Goal: Information Seeking & Learning: Learn about a topic

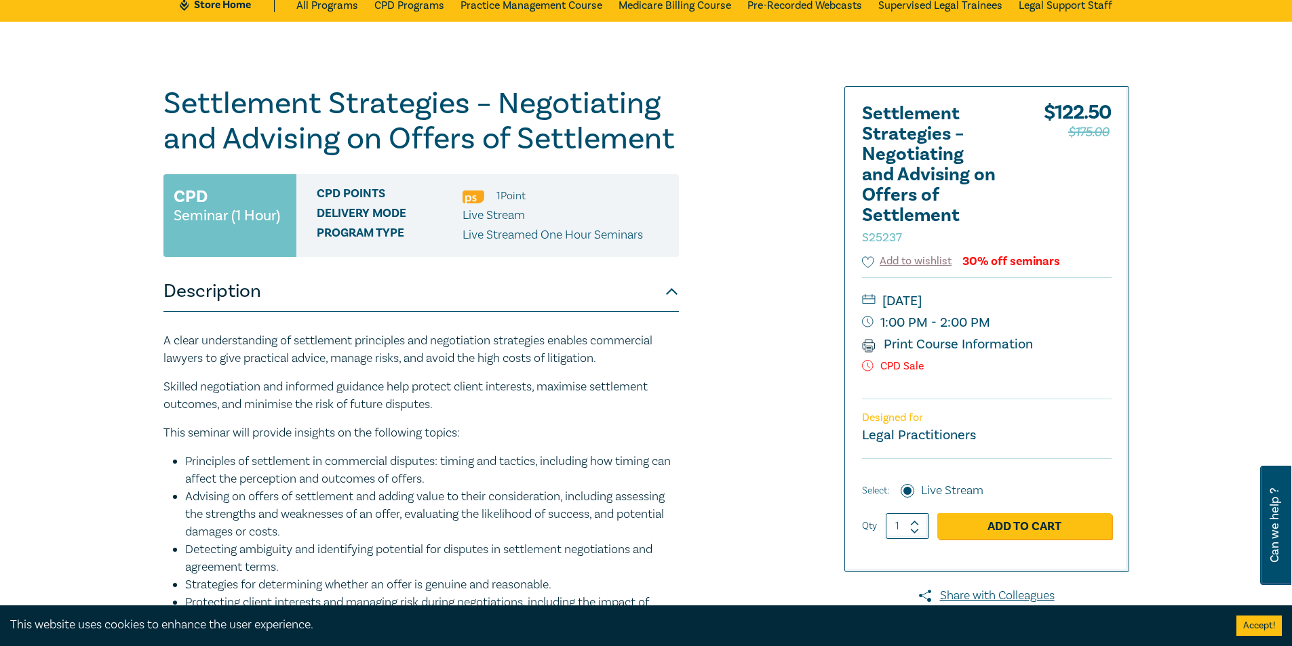
scroll to position [68, 0]
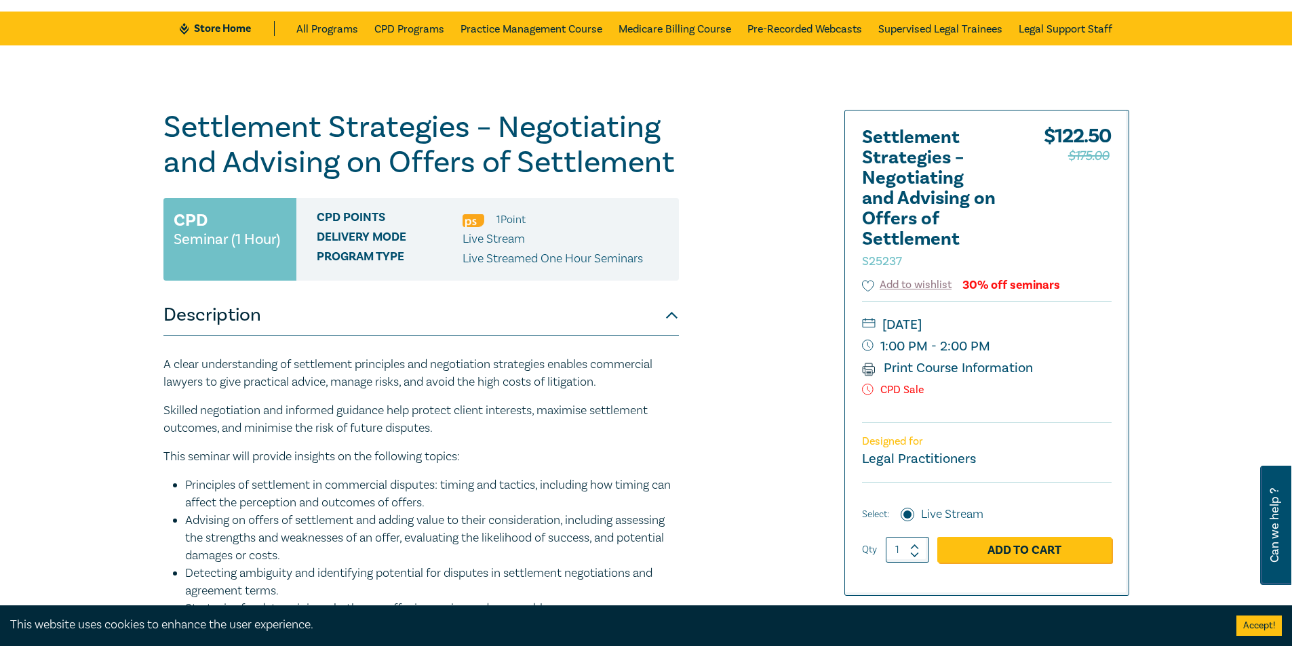
click at [896, 395] on p "CPD Sale" at bounding box center [986, 390] width 249 height 13
click at [895, 395] on p "CPD Sale" at bounding box center [986, 390] width 249 height 13
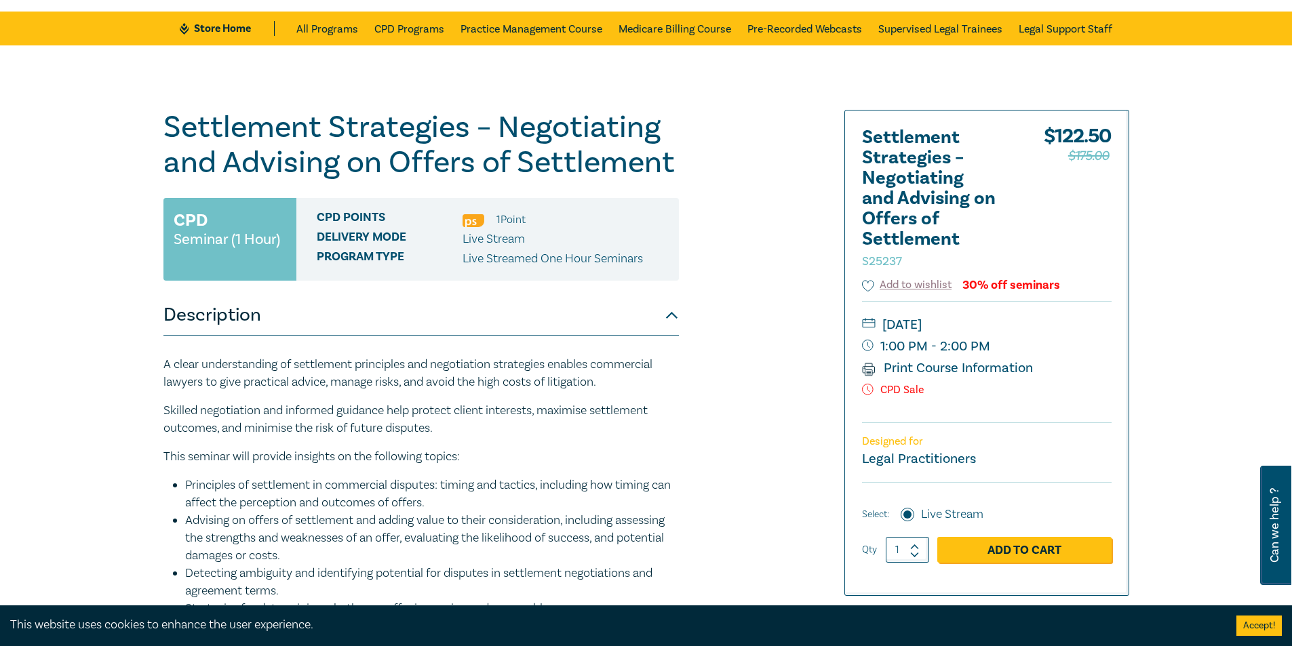
click at [643, 443] on div "A clear understanding of settlement principles and negotiation strategies enabl…" at bounding box center [420, 545] width 515 height 378
click at [1010, 285] on div "30% off seminars" at bounding box center [1011, 285] width 98 height 13
click at [869, 284] on icon at bounding box center [868, 286] width 12 height 12
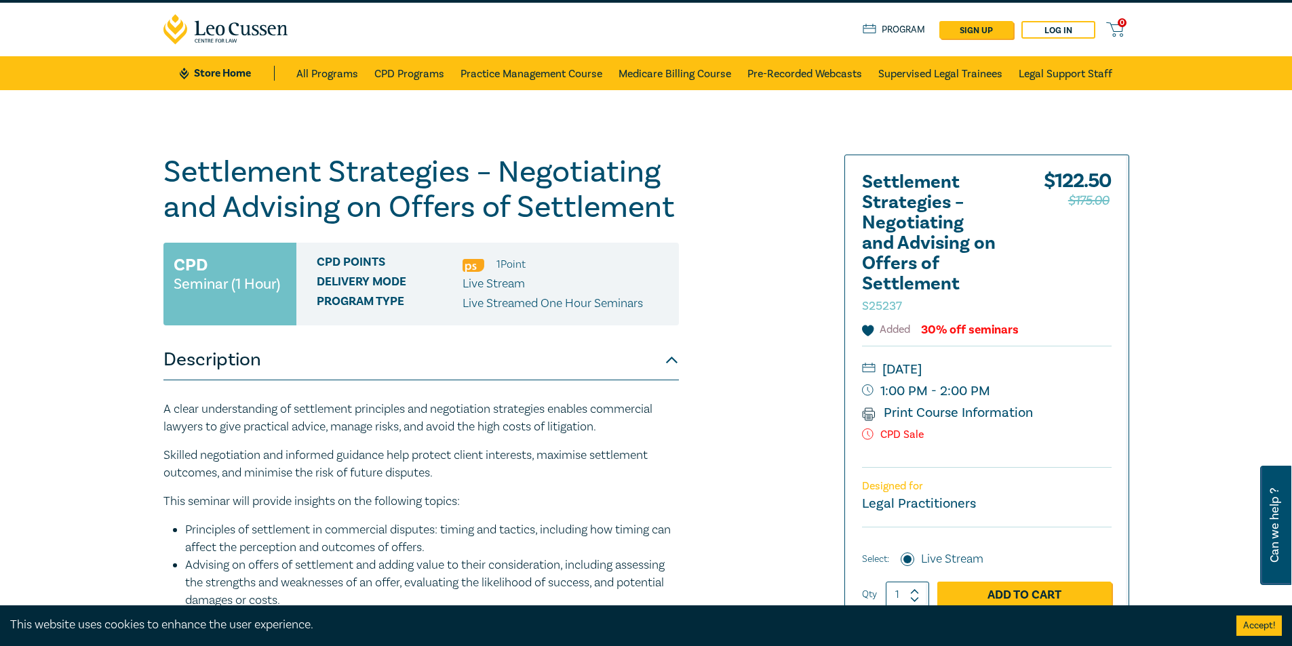
scroll to position [0, 0]
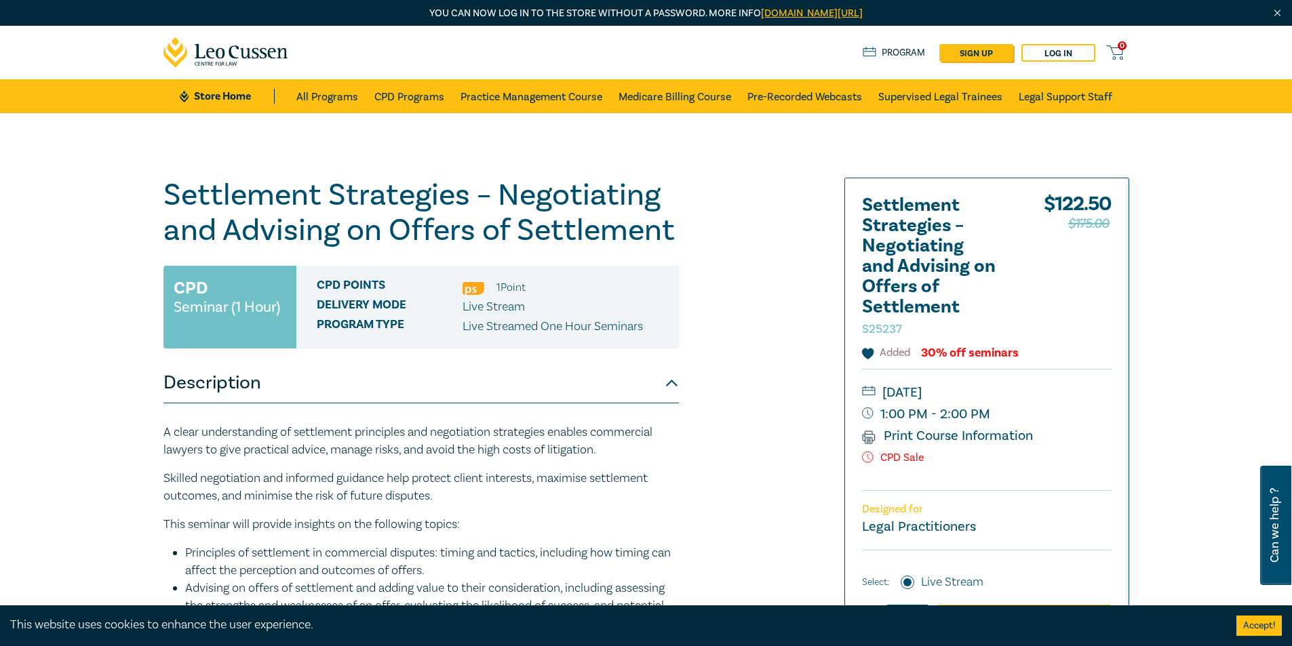
click at [870, 354] on icon at bounding box center [868, 353] width 12 height 11
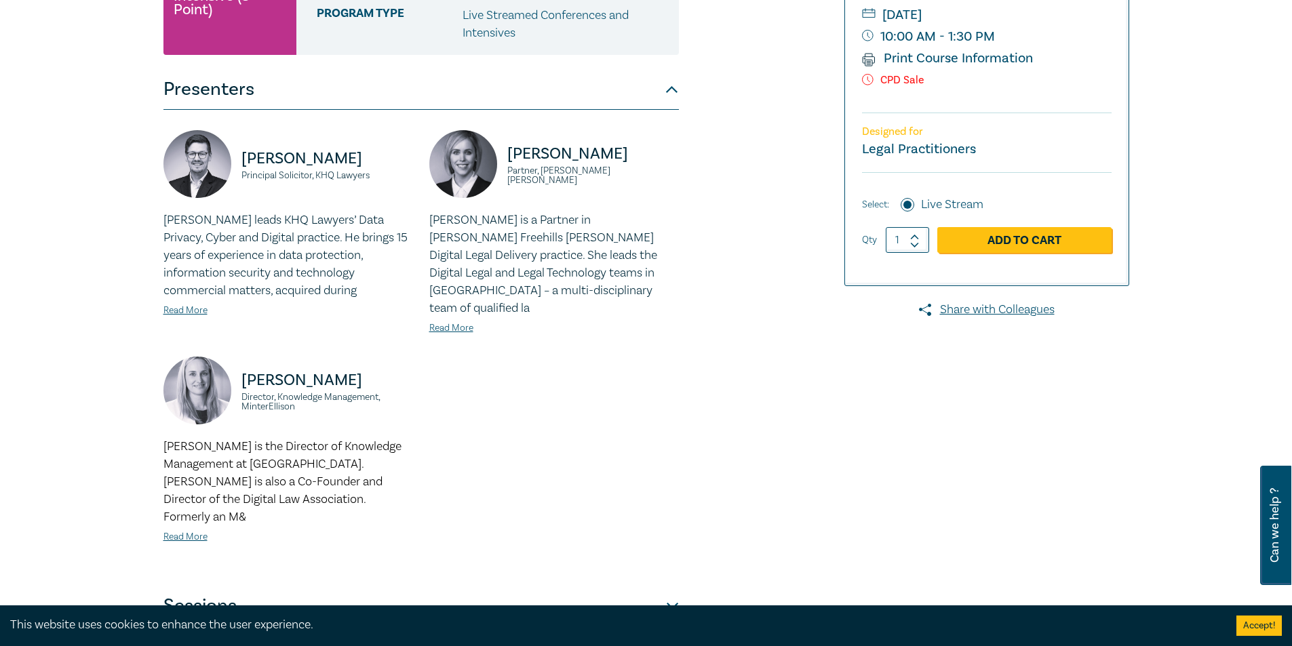
scroll to position [271, 0]
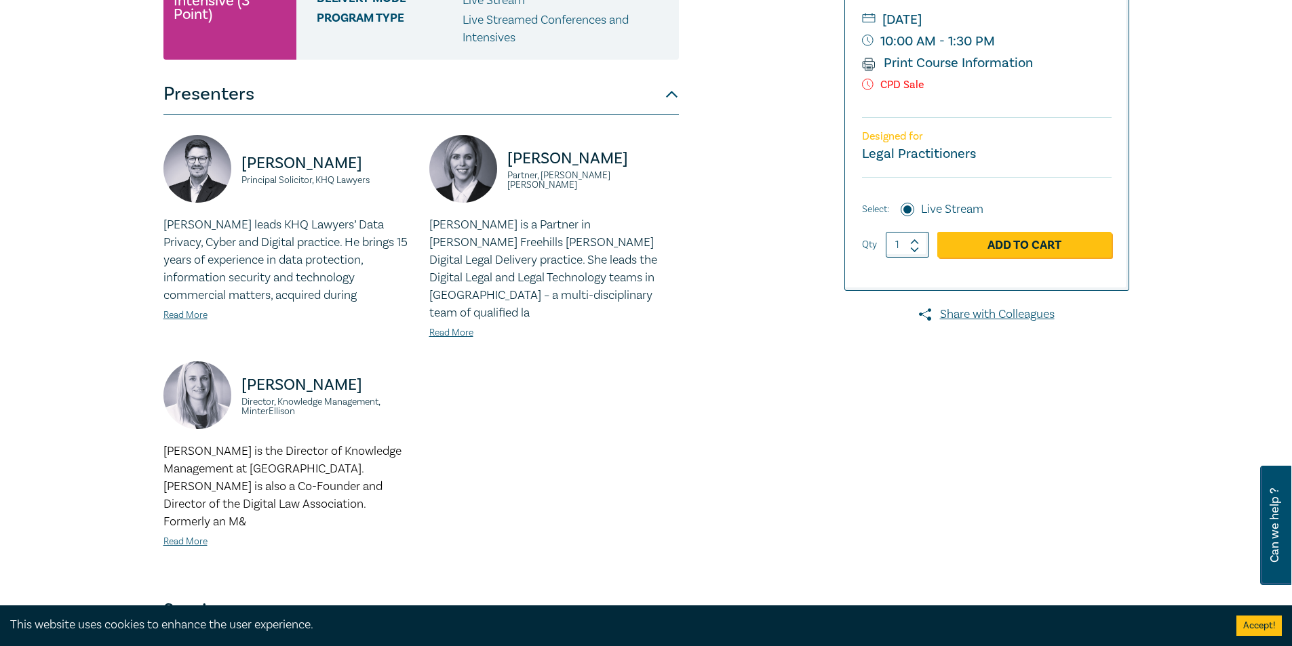
drag, startPoint x: 501, startPoint y: 169, endPoint x: 511, endPoint y: 167, distance: 9.9
click at [511, 167] on div "Emily Coghlan Partner, Herbert Smith Freehills Kramer" at bounding box center [553, 175] width 249 height 81
drag, startPoint x: 513, startPoint y: 164, endPoint x: 607, endPoint y: 166, distance: 94.9
click at [607, 166] on p "Emily Coghlan" at bounding box center [593, 159] width 172 height 22
copy p "mily Coghlan"
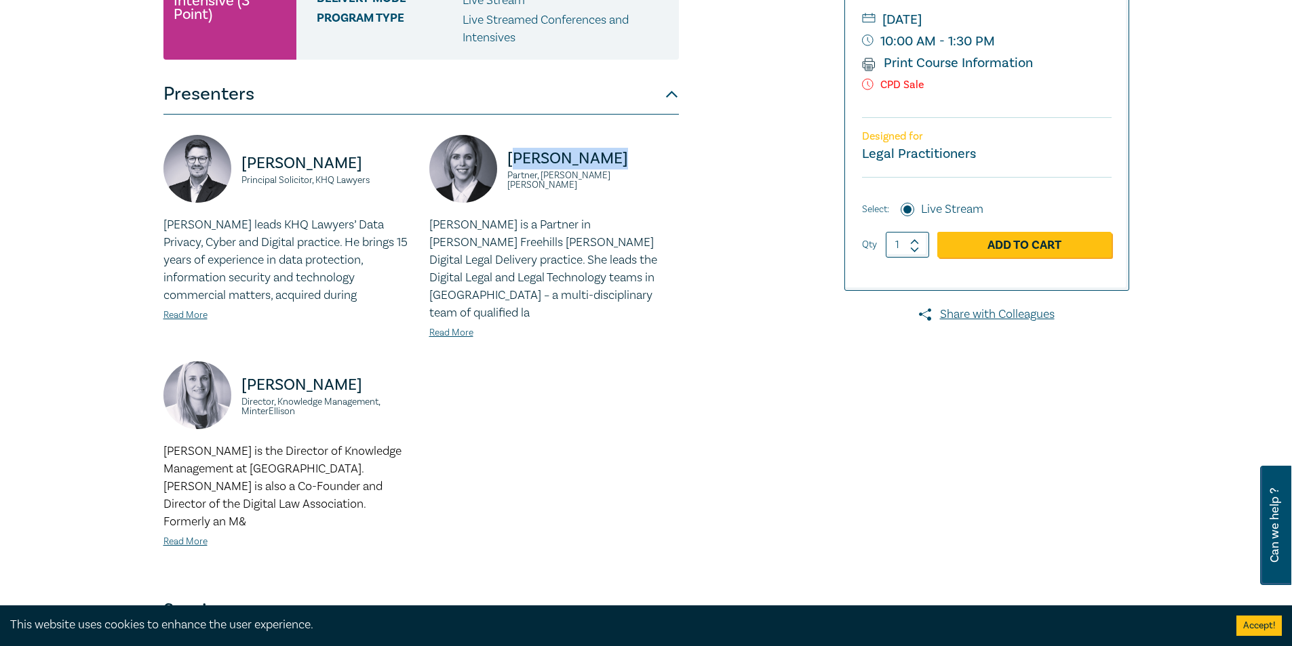
drag, startPoint x: 511, startPoint y: 180, endPoint x: 675, endPoint y: 183, distance: 164.1
click at [675, 183] on small "Partner, Herbert Smith Freehills Kramer" at bounding box center [593, 180] width 172 height 19
copy small "artner, Herbert Smith Freehills Kramer"
drag, startPoint x: 245, startPoint y: 369, endPoint x: 354, endPoint y: 365, distance: 108.6
click at [354, 374] on p "Sarah Jacobson" at bounding box center [327, 385] width 172 height 22
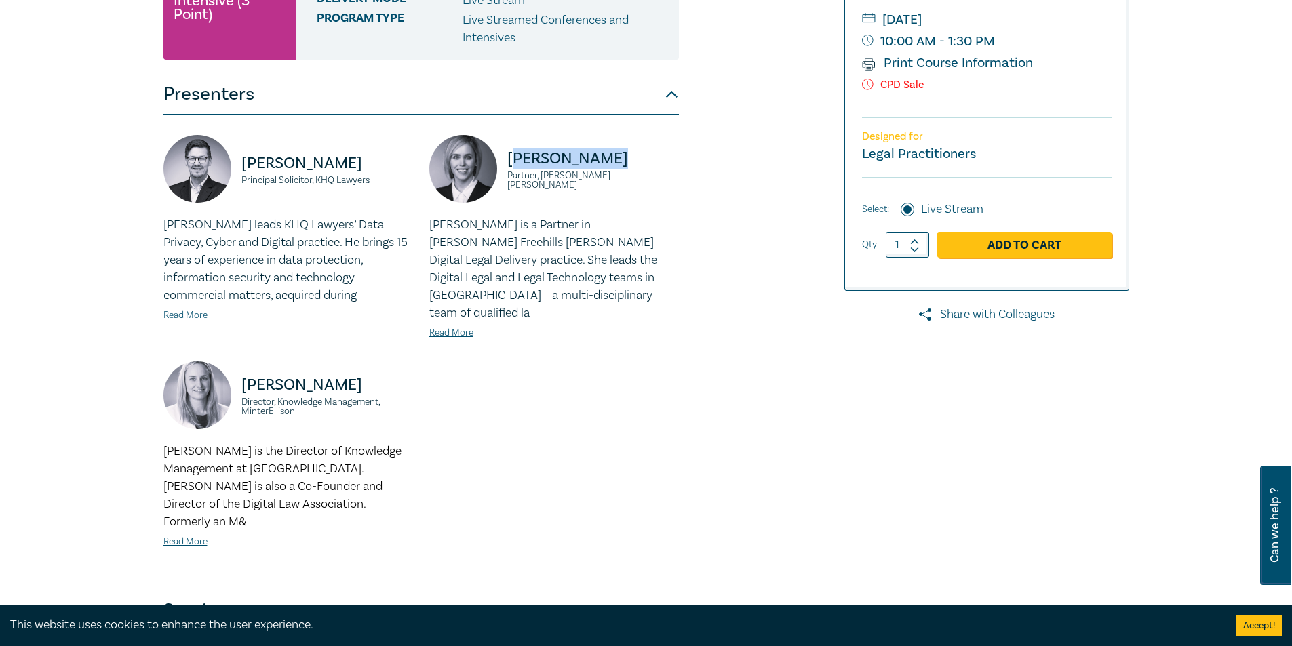
copy p "Sarah Jacobson"
drag, startPoint x: 242, startPoint y: 384, endPoint x: 303, endPoint y: 395, distance: 61.9
click at [303, 397] on small "Director, Knowledge Management, MinterEllison" at bounding box center [327, 406] width 172 height 19
copy small "Director, Knowledge Management, MinterEllison"
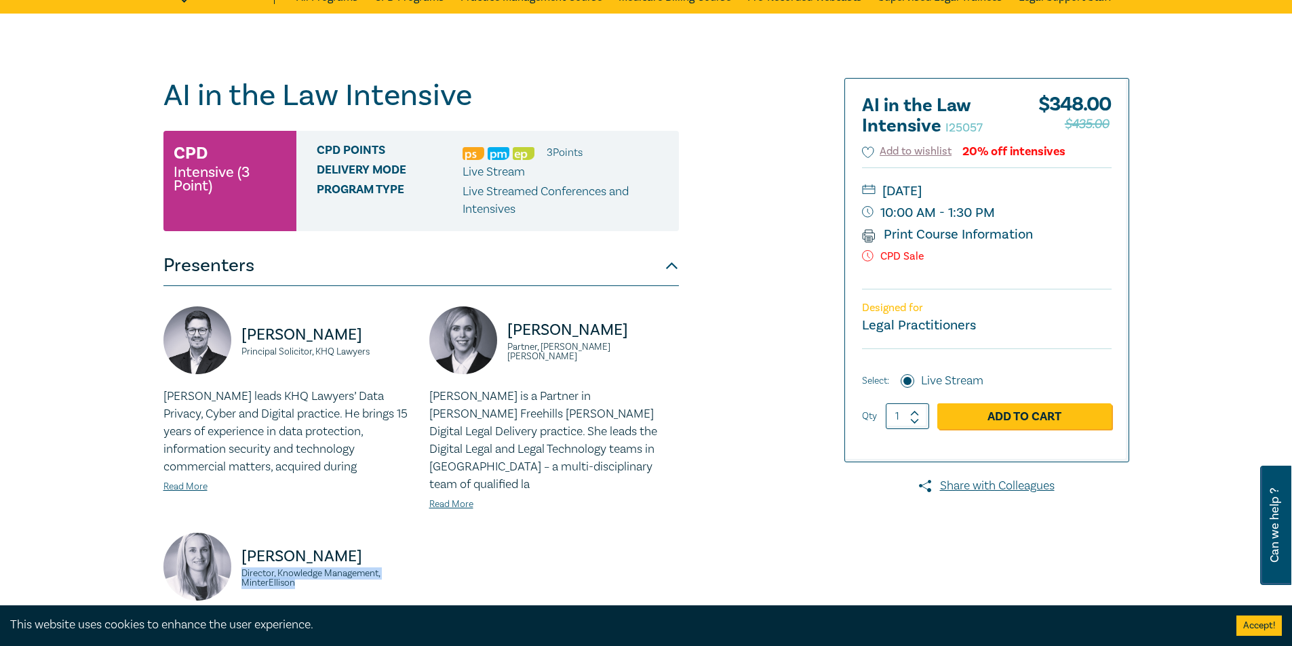
scroll to position [0, 0]
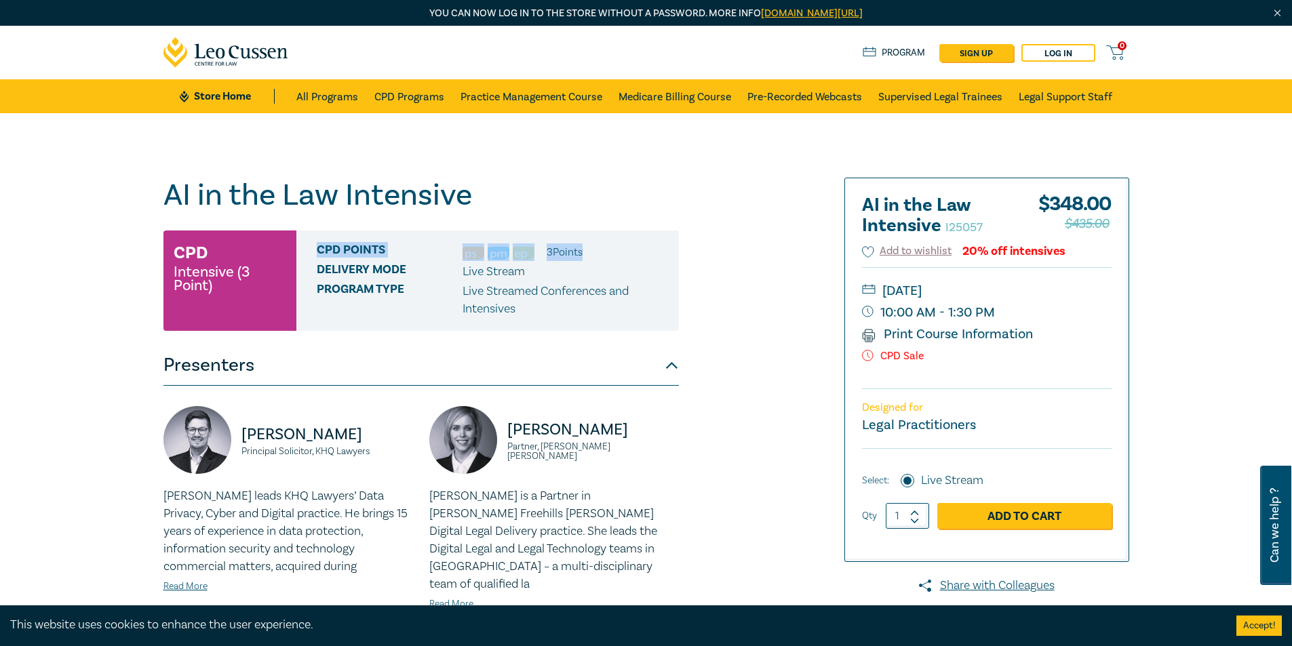
drag, startPoint x: 311, startPoint y: 245, endPoint x: 609, endPoint y: 249, distance: 297.6
click at [609, 249] on div "CPD Points 3 Point s Delivery Mode Live Stream Program type Live Streamed Confe…" at bounding box center [487, 281] width 382 height 100
copy div "CPD Points 3 Point s"
